Goal: Task Accomplishment & Management: Complete application form

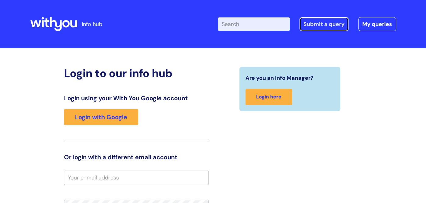
click at [329, 25] on link "Submit a query" at bounding box center [324, 24] width 49 height 14
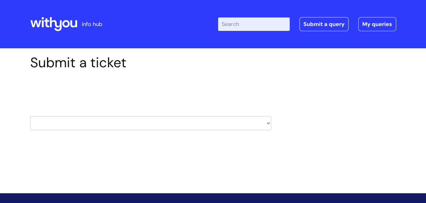
click at [271, 122] on div "Submit a ticket Select issue type HR / People IT and Support Clinical Drug Aler…" at bounding box center [151, 101] width 250 height 95
click at [265, 123] on select "HR / People IT and Support Clinical Drug Alerts Finance Accounts Data Support T…" at bounding box center [150, 123] width 241 height 14
select select "it_and_support"
click at [30, 116] on select "HR / People IT and Support Clinical Drug Alerts Finance Accounts Data Support T…" at bounding box center [150, 123] width 241 height 14
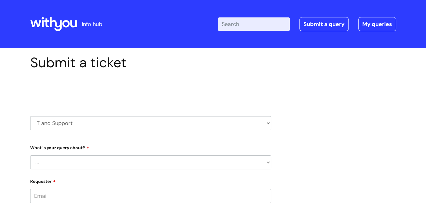
click at [262, 164] on select "... Mobile Phone Reset & MFA Accounts, Starters and Leavers IT Hardware issue I…" at bounding box center [150, 162] width 241 height 14
click at [30, 155] on select "... Mobile Phone Reset & MFA Accounts, Starters and Leavers IT Hardware issue I…" at bounding box center [150, 162] width 241 height 14
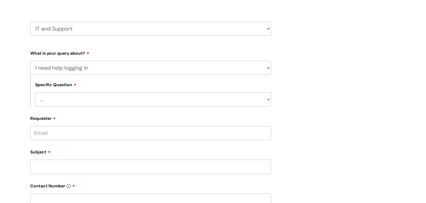
scroll to position [150, 0]
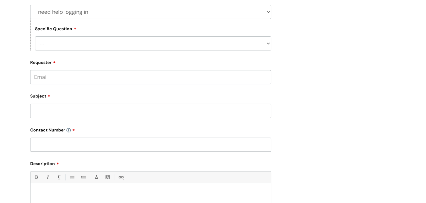
click at [268, 47] on select "... I need help logging into my laptop/chromebook I need access or help logging…" at bounding box center [153, 43] width 236 height 14
click at [292, 58] on div "Submit a ticket Select issue type HR / People IT and Support Clinical Drug Aler…" at bounding box center [213, 95] width 375 height 382
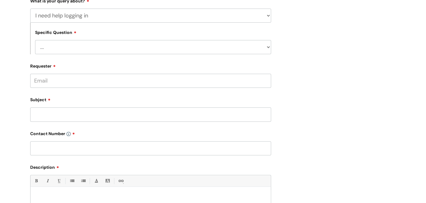
scroll to position [141, 0]
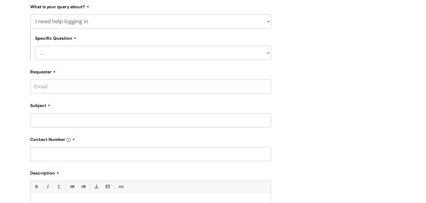
click at [268, 20] on select "... Mobile Phone Reset & MFA Accounts, Starters and Leavers IT Hardware issue I…" at bounding box center [150, 21] width 241 height 14
select select "Something Else"
click at [30, 14] on select "... Mobile Phone Reset & MFA Accounts, Starters and Leavers IT Hardware issue I…" at bounding box center [150, 21] width 241 height 14
click at [57, 125] on input "Subject" at bounding box center [150, 120] width 241 height 14
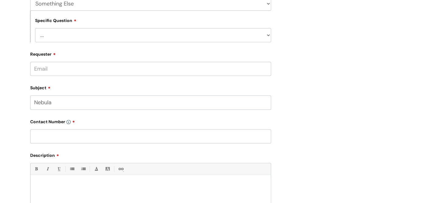
scroll to position [221, 0]
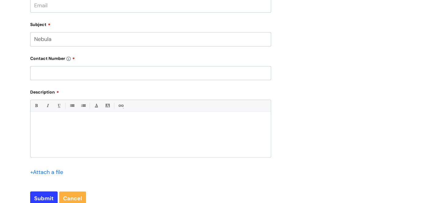
type input "Nebula"
drag, startPoint x: 52, startPoint y: 81, endPoint x: 61, endPoint y: 78, distance: 9.6
click at [53, 80] on input "text" at bounding box center [150, 73] width 241 height 14
type input "0"
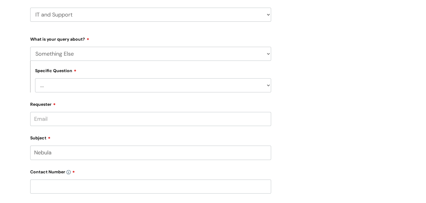
scroll to position [104, 0]
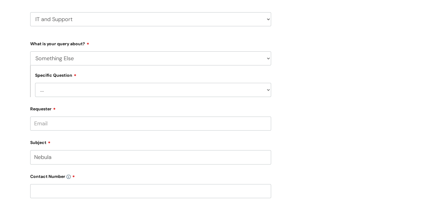
click at [270, 89] on select "... My problem is not listed" at bounding box center [153, 90] width 236 height 14
select select "My problem is not listed"
click at [35, 83] on select "... My problem is not listed" at bounding box center [153, 90] width 236 height 14
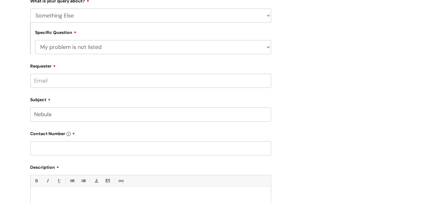
scroll to position [215, 0]
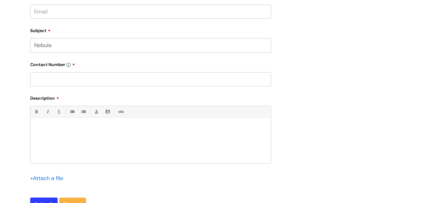
click at [44, 149] on div at bounding box center [151, 142] width 240 height 42
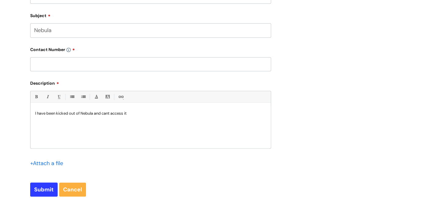
scroll to position [229, 0]
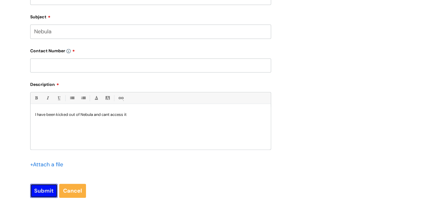
click at [41, 193] on input "Submit" at bounding box center [43, 190] width 27 height 14
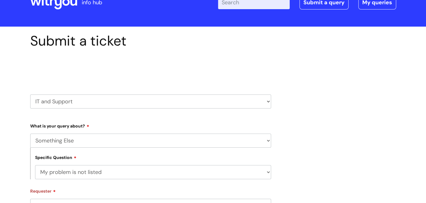
scroll to position [0, 0]
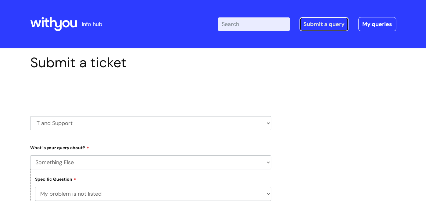
click at [323, 27] on link "Submit a query" at bounding box center [324, 24] width 49 height 14
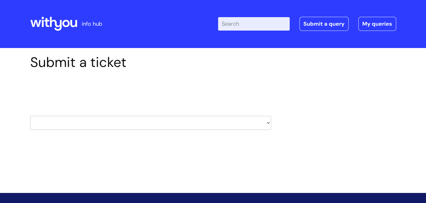
scroll to position [39, 0]
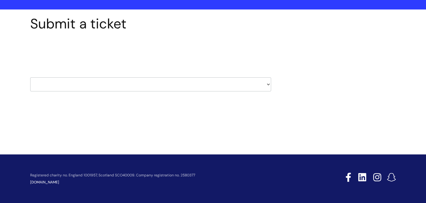
click at [265, 82] on select "HR / People IT and Support Clinical Drug Alerts Finance Accounts Data Support T…" at bounding box center [150, 84] width 241 height 14
select select "it_and_support"
click at [30, 77] on select "HR / People IT and Support Clinical Drug Alerts Finance Accounts Data Support T…" at bounding box center [150, 84] width 241 height 14
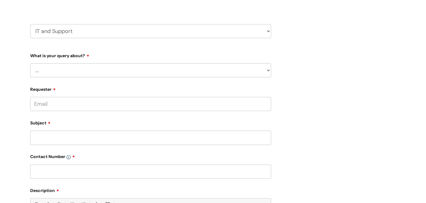
scroll to position [127, 0]
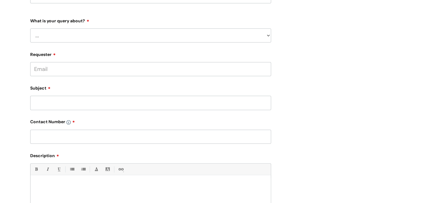
click at [270, 38] on select "... Mobile Phone Reset & MFA Accounts, Starters and Leavers IT Hardware issue I…" at bounding box center [150, 35] width 241 height 14
select select "System/software"
click at [30, 28] on select "... Mobile Phone Reset & MFA Accounts, Starters and Leavers IT Hardware issue I…" at bounding box center [150, 35] width 241 height 14
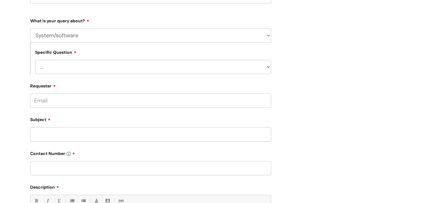
click at [267, 65] on select "... Halo PCMIS Iaptus NHS Email CJSM Email Mitel Another System Google (Workspa…" at bounding box center [153, 67] width 236 height 14
click at [262, 36] on select "... Mobile Phone Reset & MFA Accounts, Starters and Leavers IT Hardware issue I…" at bounding box center [150, 35] width 241 height 14
